Goal: Information Seeking & Learning: Compare options

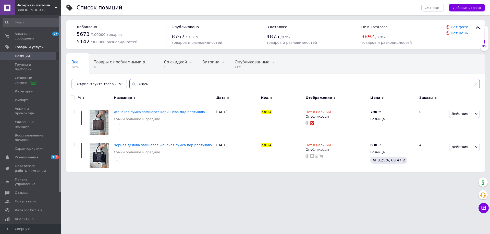
drag, startPoint x: 153, startPoint y: 83, endPoint x: 107, endPoint y: 81, distance: 46.0
click at [107, 81] on div "Отфильтруйте товары 73824" at bounding box center [275, 84] width 408 height 10
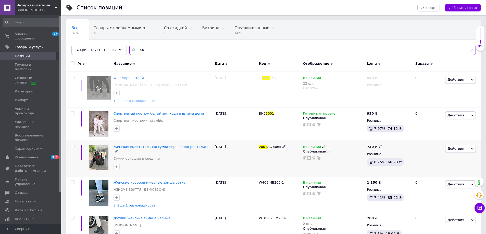
scroll to position [87, 0]
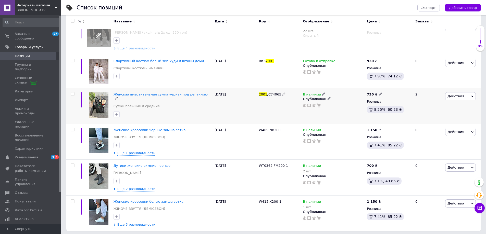
click at [322, 94] on icon at bounding box center [323, 94] width 3 height 3
click at [333, 98] on li "Нет в наличии" at bounding box center [352, 98] width 48 height 7
click at [292, 99] on div "2001 /С74065" at bounding box center [280, 106] width 44 height 36
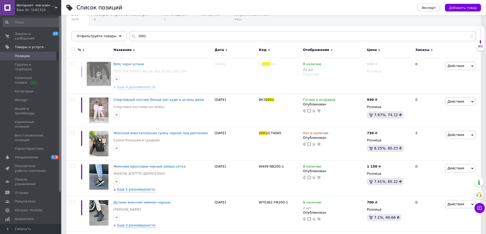
scroll to position [0, 0]
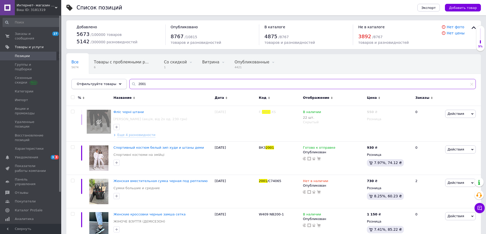
drag, startPoint x: 152, startPoint y: 80, endPoint x: 111, endPoint y: 83, distance: 41.1
click at [112, 83] on div "Отфильтруйте товары 2001" at bounding box center [273, 84] width 404 height 10
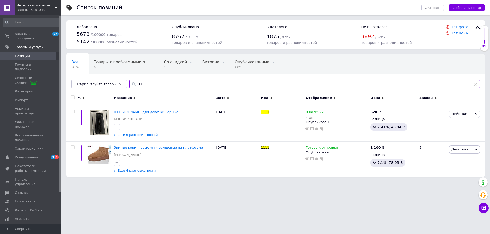
type input "1"
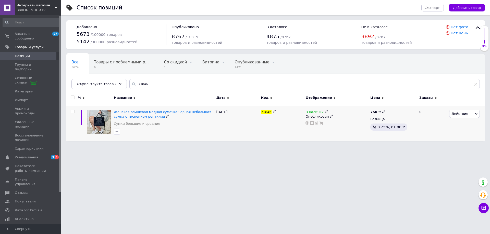
click at [325, 110] on icon at bounding box center [326, 111] width 3 height 3
click at [334, 115] on li "Нет в наличии" at bounding box center [355, 115] width 48 height 7
click at [288, 121] on div "71846" at bounding box center [281, 123] width 45 height 35
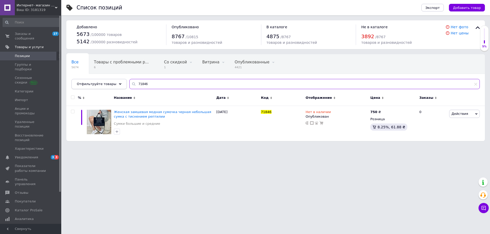
drag, startPoint x: 148, startPoint y: 84, endPoint x: 119, endPoint y: 81, distance: 28.7
click at [119, 81] on div "Отфильтруйте товары 71846" at bounding box center [275, 84] width 408 height 10
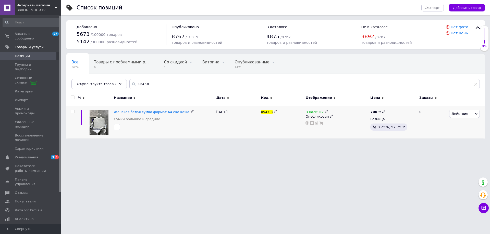
click at [325, 111] on icon at bounding box center [326, 111] width 3 height 3
click at [337, 115] on li "Нет в наличии" at bounding box center [355, 115] width 48 height 7
click at [289, 117] on div "0547-8" at bounding box center [281, 122] width 45 height 33
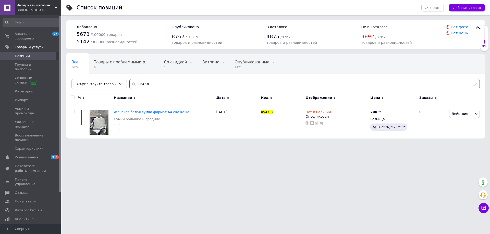
drag, startPoint x: 150, startPoint y: 84, endPoint x: 110, endPoint y: 85, distance: 39.8
click at [110, 85] on div "Отфильтруйте товары 0547-8" at bounding box center [275, 84] width 408 height 10
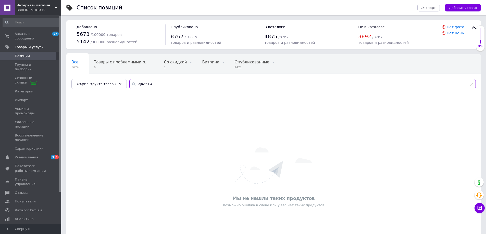
drag, startPoint x: 141, startPoint y: 83, endPoint x: 121, endPoint y: 82, distance: 19.1
click at [121, 82] on div "Все 5674 Товары с проблемными р... 6 Со скидкой 1 Удалить Редактировать Витрина…" at bounding box center [273, 71] width 414 height 35
click at [147, 83] on input "формат F4" at bounding box center [302, 84] width 346 height 10
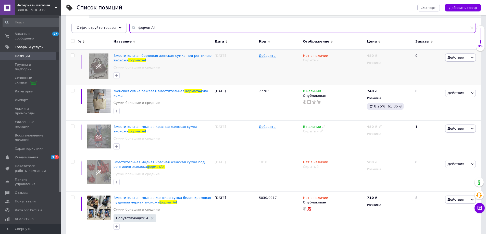
scroll to position [17, 0]
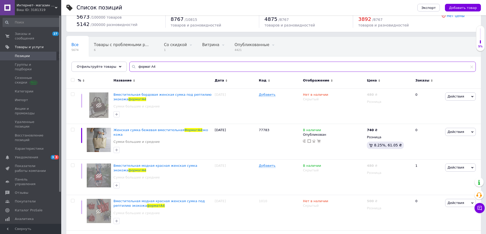
click at [188, 66] on input "формат А4" at bounding box center [302, 67] width 346 height 10
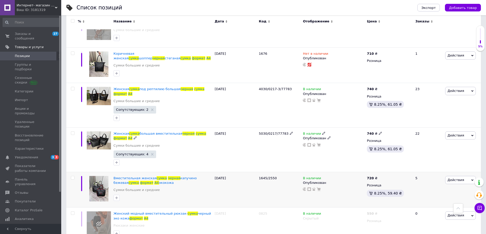
scroll to position [374, 0]
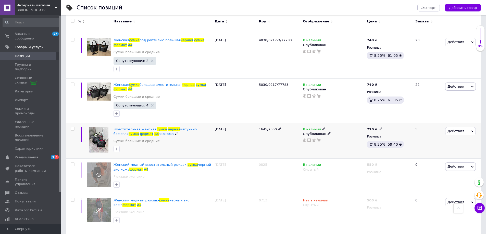
click at [322, 128] on icon at bounding box center [323, 129] width 3 height 3
click at [335, 130] on li "Нет в наличии" at bounding box center [352, 133] width 48 height 7
click at [290, 131] on div "1645/2550" at bounding box center [280, 141] width 44 height 36
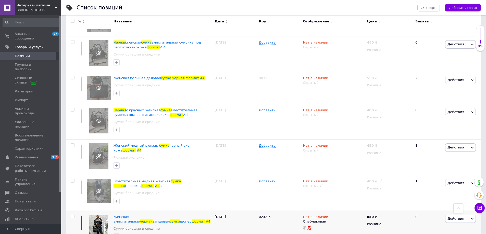
scroll to position [623, 0]
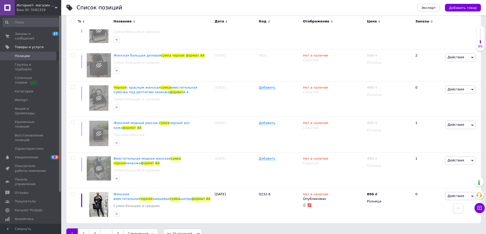
click at [80, 229] on link "2" at bounding box center [83, 234] width 11 height 11
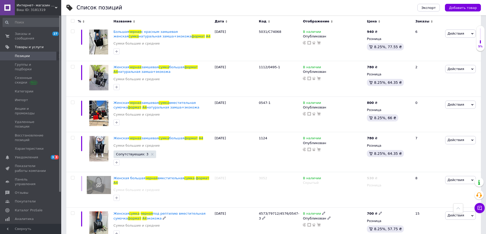
scroll to position [601, 0]
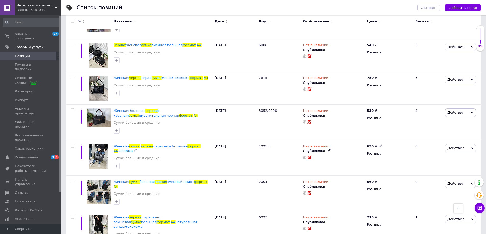
scroll to position [577, 0]
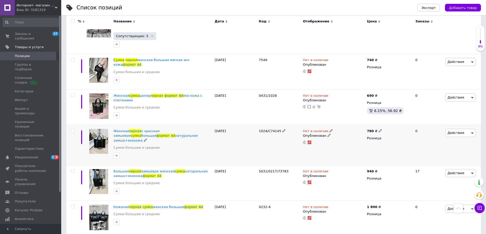
scroll to position [607, 0]
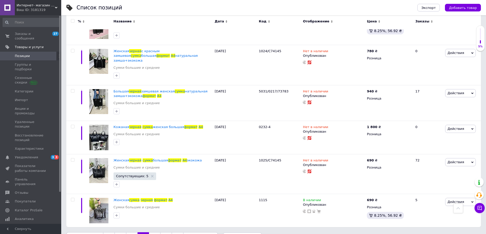
click at [154, 233] on link "5" at bounding box center [154, 238] width 11 height 11
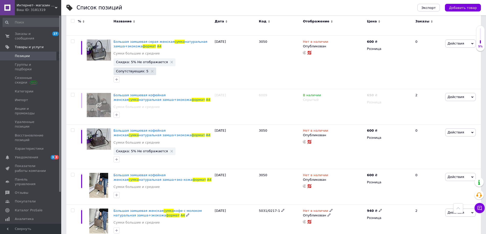
scroll to position [630, 0]
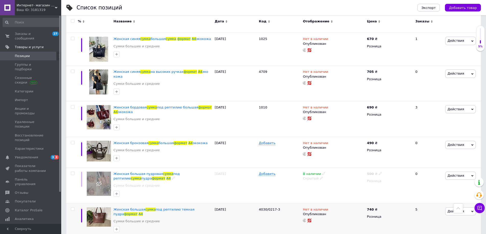
scroll to position [573, 0]
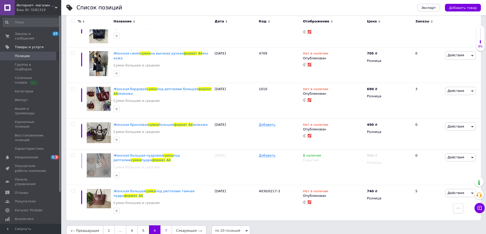
click at [160, 226] on link "7" at bounding box center [165, 231] width 11 height 11
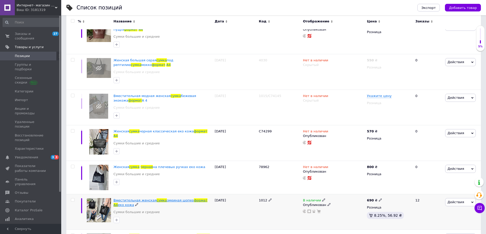
scroll to position [12, 0]
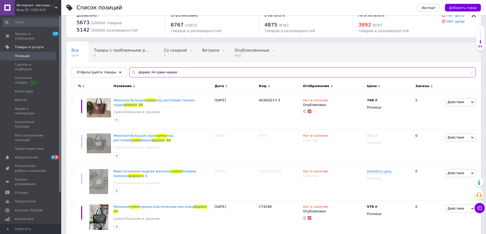
click at [172, 71] on input "формат А4 сумка черная" at bounding box center [302, 72] width 346 height 10
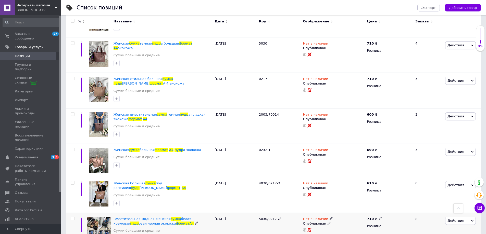
scroll to position [614, 0]
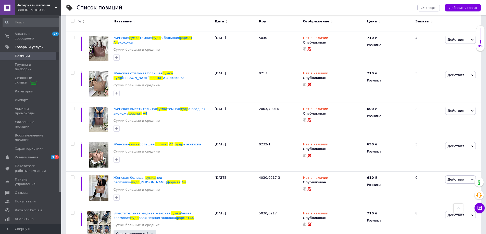
type input "формат А4 сумка пудр"
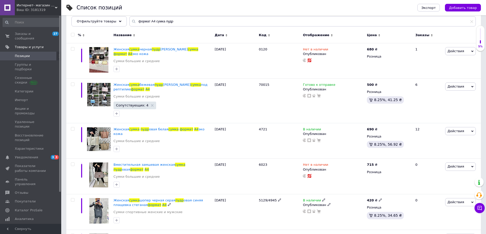
scroll to position [19, 0]
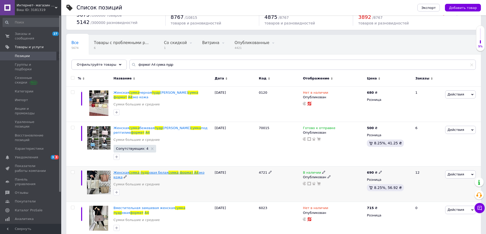
click at [134, 173] on span "сумка" at bounding box center [134, 173] width 10 height 4
